Goal: Obtain resource: Obtain resource

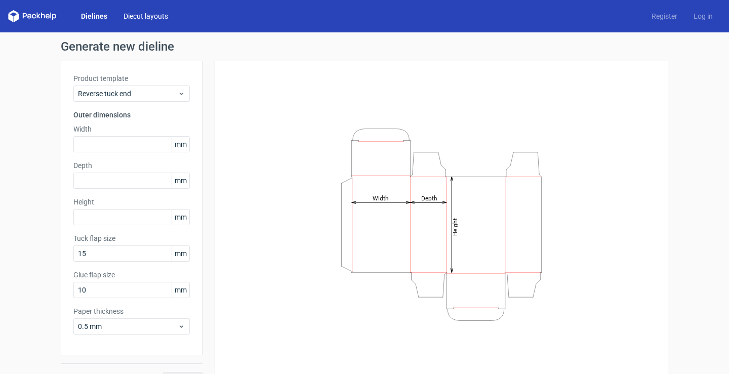
click at [142, 13] on link "Diecut layouts" at bounding box center [146, 16] width 61 height 10
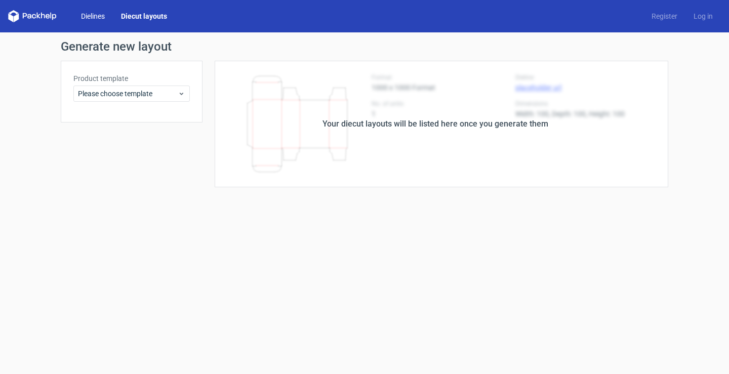
click at [94, 19] on link "Dielines" at bounding box center [93, 16] width 40 height 10
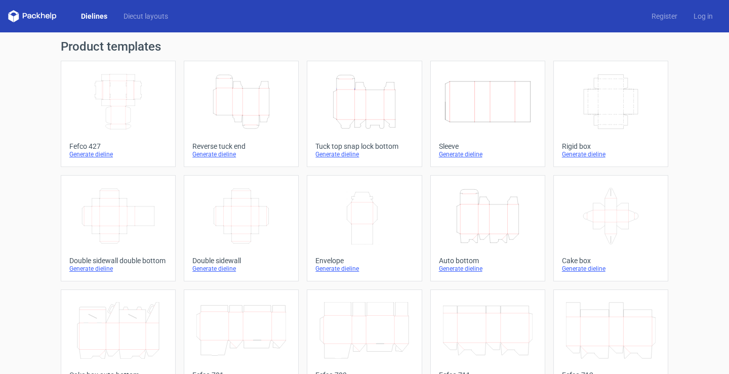
click at [354, 106] on icon "Height Depth Width" at bounding box center [365, 101] width 90 height 57
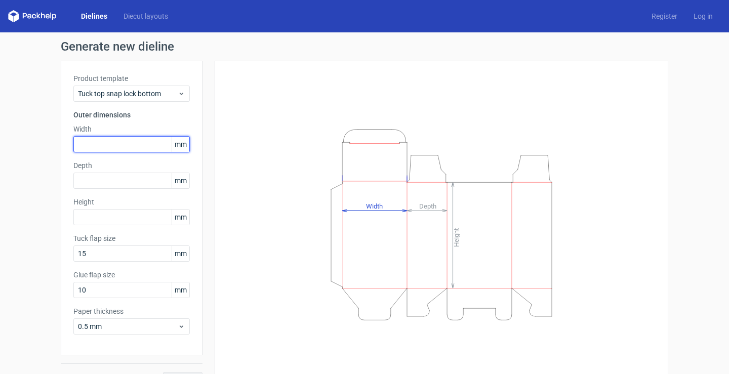
click at [118, 144] on input "text" at bounding box center [131, 144] width 117 height 16
type input "171"
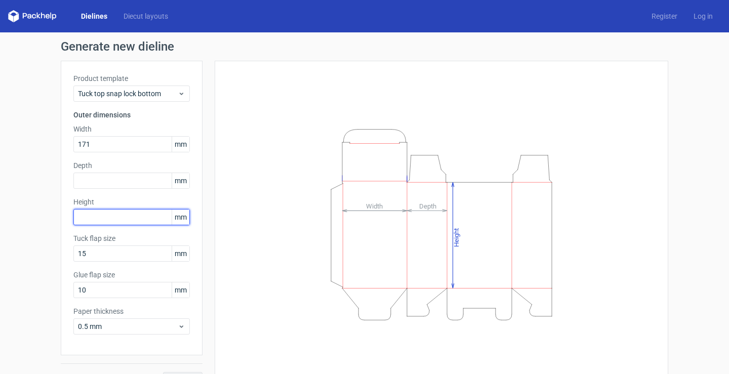
click at [114, 222] on input "text" at bounding box center [131, 217] width 117 height 16
type input "129"
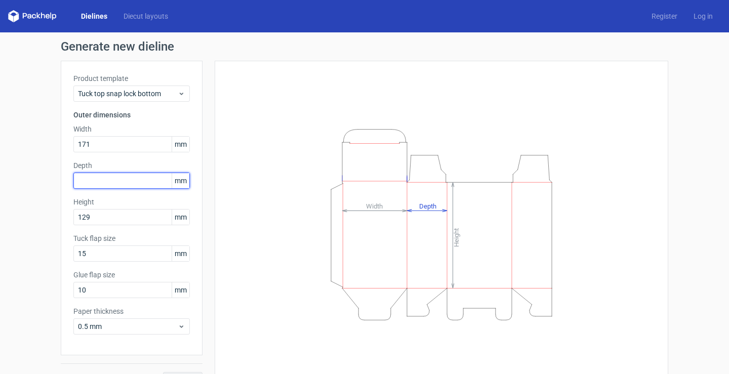
click at [125, 181] on input "text" at bounding box center [131, 181] width 117 height 16
type input "83"
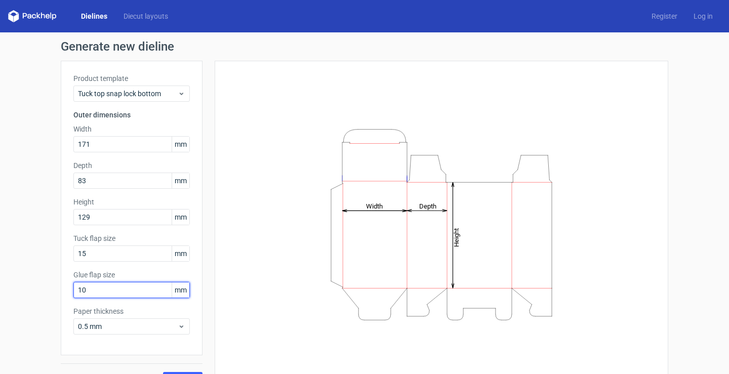
click at [103, 287] on input "10" at bounding box center [131, 290] width 117 height 16
drag, startPoint x: 121, startPoint y: 290, endPoint x: 53, endPoint y: 298, distance: 67.8
click at [53, 298] on div "Generate new dieline Product template Tuck top snap lock bottom Outer dimension…" at bounding box center [364, 214] width 729 height 364
type input "15"
drag, startPoint x: 96, startPoint y: 293, endPoint x: 47, endPoint y: 302, distance: 50.0
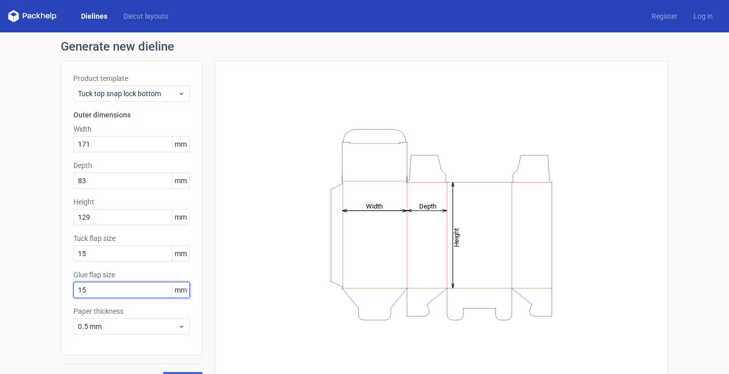
click at [47, 302] on div "Generate new dieline Product template Tuck top snap lock bottom Outer dimension…" at bounding box center [364, 214] width 729 height 364
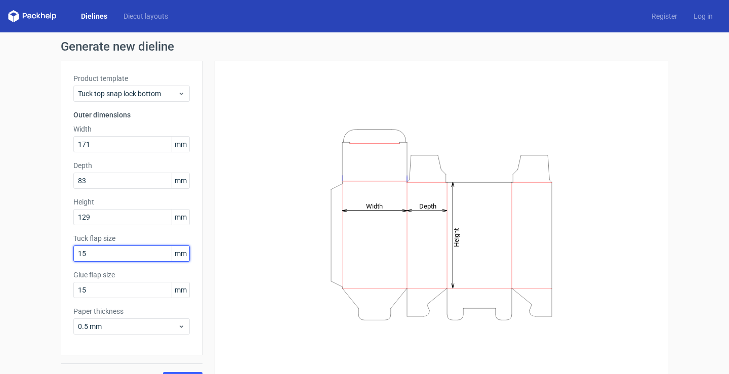
drag, startPoint x: 92, startPoint y: 256, endPoint x: 31, endPoint y: 252, distance: 61.4
click at [31, 252] on div "Generate new dieline Product template Tuck top snap lock bottom Outer dimension…" at bounding box center [364, 214] width 729 height 364
type input "20"
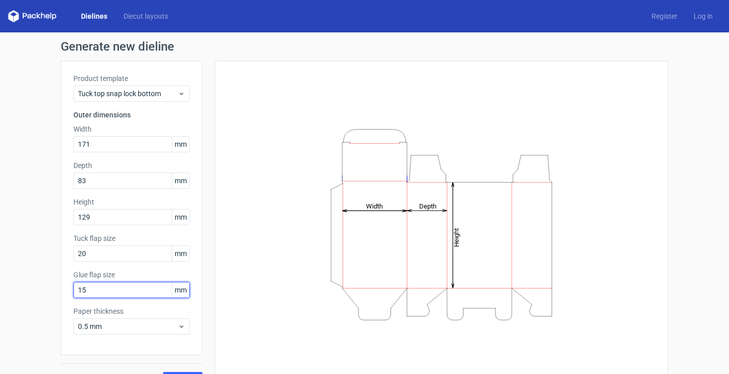
click at [86, 295] on input "15" at bounding box center [131, 290] width 117 height 16
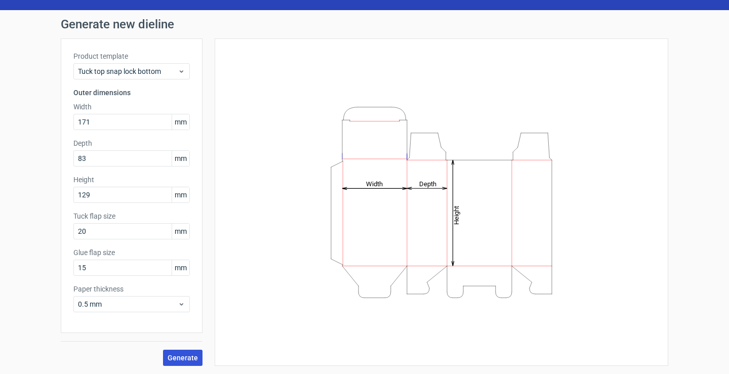
click at [176, 361] on span "Generate" at bounding box center [183, 358] width 30 height 7
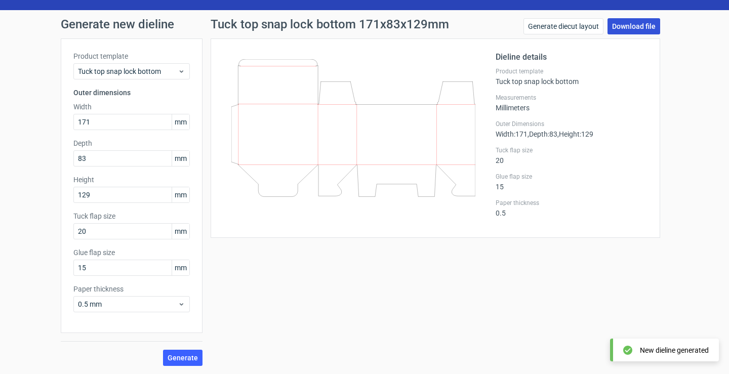
click at [628, 23] on link "Download file" at bounding box center [634, 26] width 53 height 16
